Goal: Check status

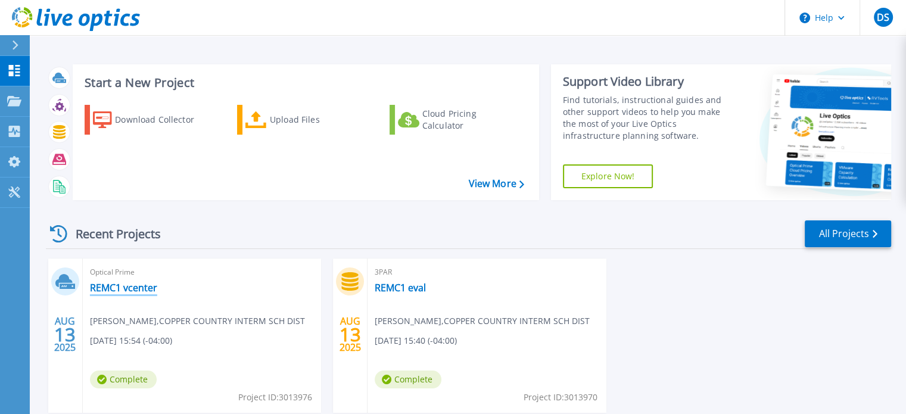
click at [147, 291] on link "REMC1 vcenter" at bounding box center [123, 288] width 67 height 12
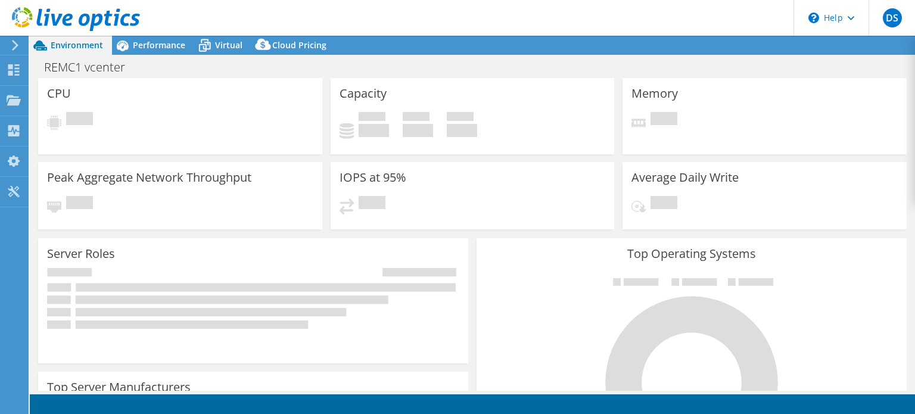
select select "USD"
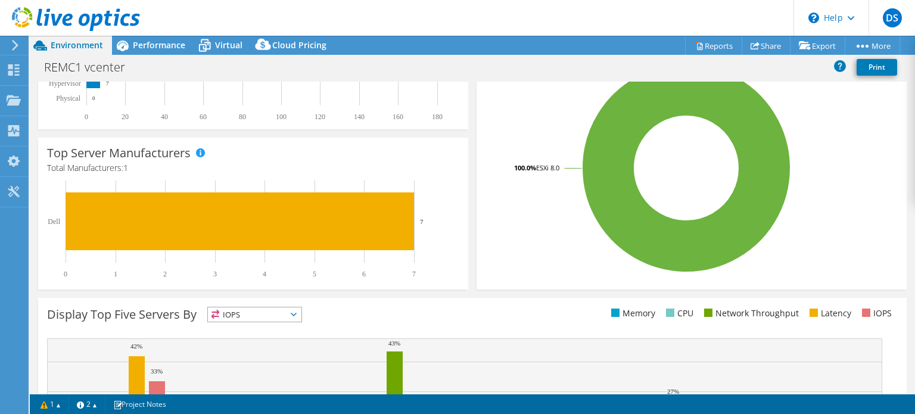
scroll to position [273, 0]
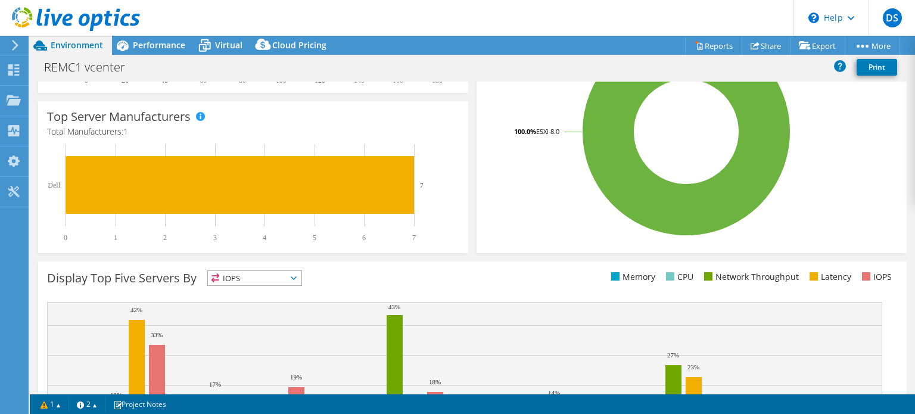
click at [914, 268] on div "CPU Peak CPU 103 GHz Net CPU 504.60 GHz Cores 216 CPU Sockets 10 Capacity Used …" at bounding box center [472, 238] width 885 height 313
